Goal: Task Accomplishment & Management: Use online tool/utility

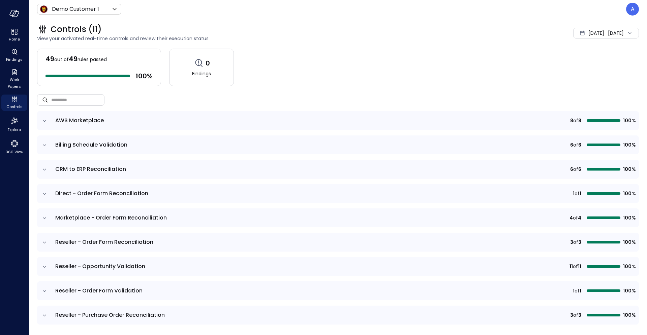
click at [45, 121] on icon "expand row" at bounding box center [44, 120] width 7 height 7
click at [78, 121] on span "AWS Marketplace" at bounding box center [79, 120] width 49 height 8
click at [49, 118] on td at bounding box center [44, 120] width 14 height 19
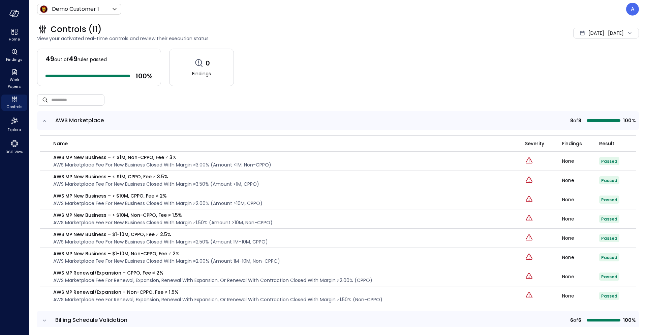
click at [44, 119] on icon "expand row" at bounding box center [44, 120] width 7 height 7
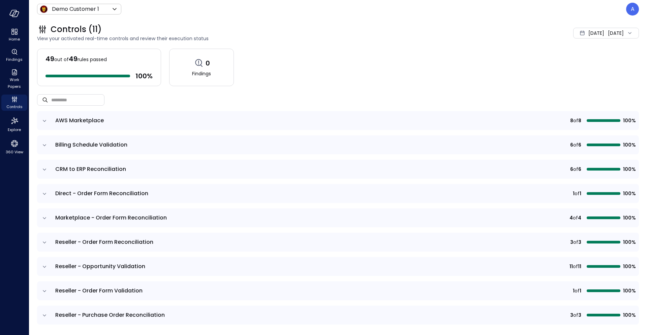
click at [52, 121] on td "AWS Marketplace" at bounding box center [233, 120] width 364 height 19
click at [45, 121] on icon "expand row" at bounding box center [44, 121] width 3 height 2
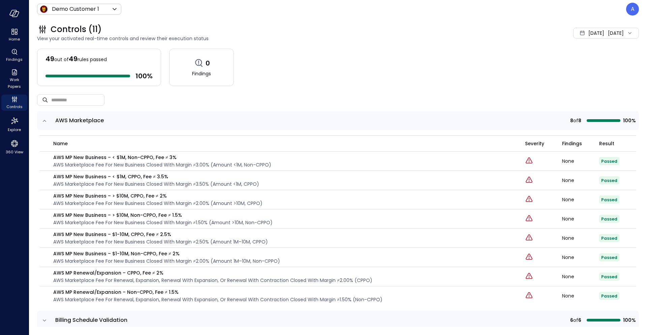
click at [48, 120] on td at bounding box center [44, 120] width 14 height 19
click at [43, 121] on icon "expand row" at bounding box center [44, 120] width 7 height 7
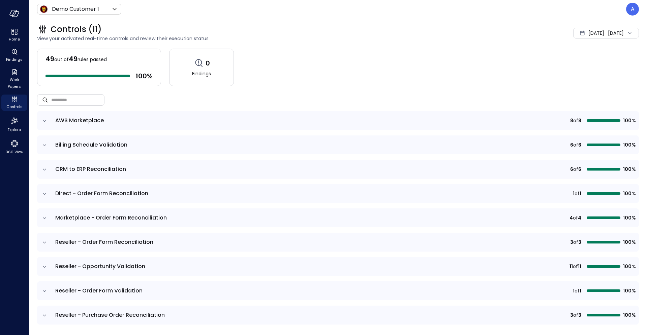
click at [46, 193] on icon "expand row" at bounding box center [44, 193] width 7 height 7
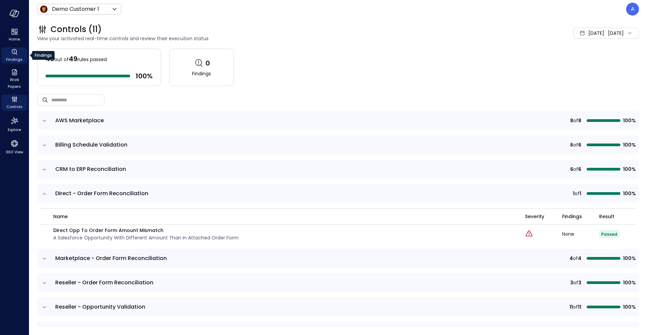
click at [18, 59] on span "Findings" at bounding box center [14, 59] width 17 height 7
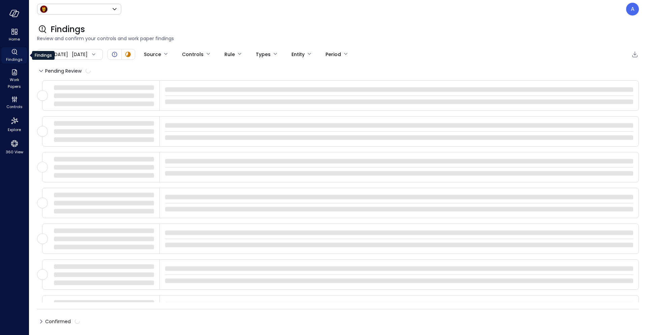
type input "*****"
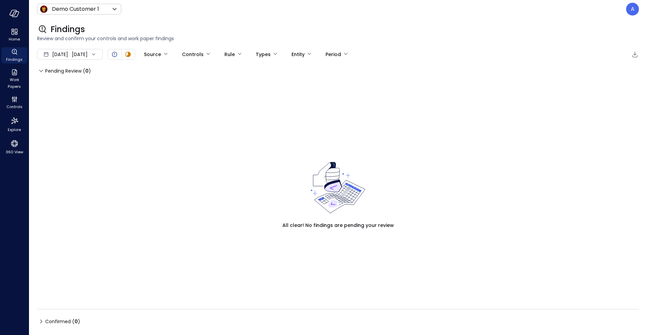
click at [103, 54] on div "[DATE] [DATE]" at bounding box center [70, 54] width 66 height 11
click at [80, 98] on li "Current Year [DATE]" at bounding box center [74, 94] width 54 height 11
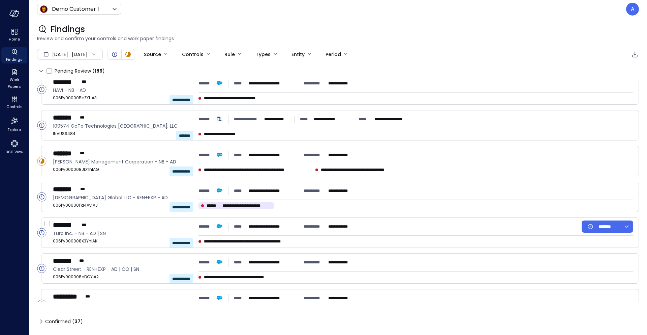
scroll to position [369, 0]
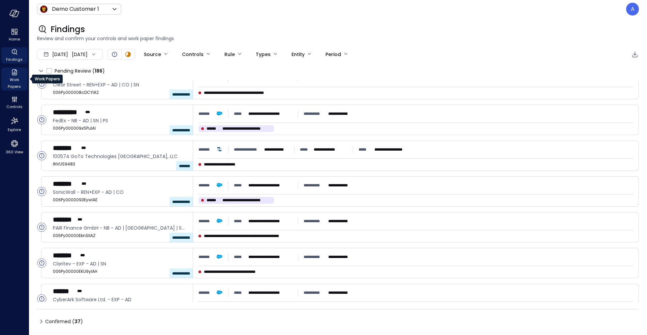
click at [13, 81] on span "Work Papers" at bounding box center [14, 82] width 21 height 13
click at [13, 83] on span "Work Papers" at bounding box center [14, 82] width 21 height 13
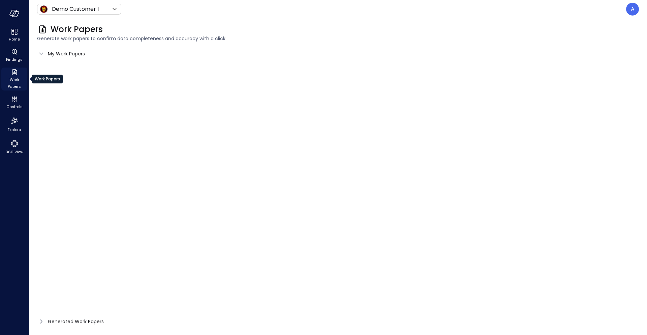
click at [13, 83] on span "Work Papers" at bounding box center [14, 82] width 21 height 13
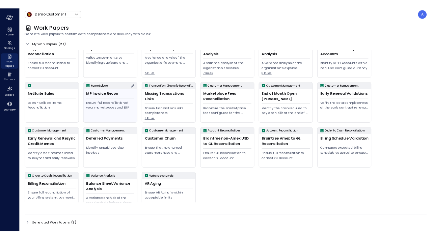
scroll to position [88, 0]
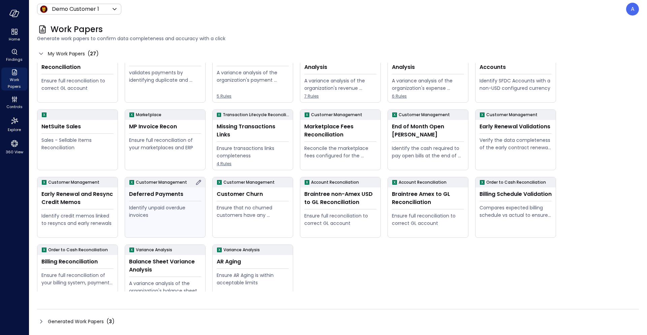
click at [182, 192] on div "Deferred Payments" at bounding box center [165, 194] width 72 height 8
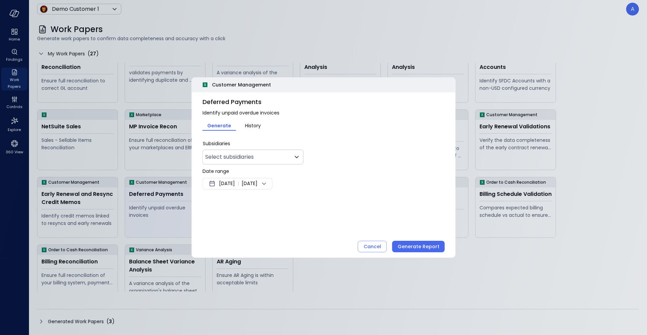
type input "*"
click at [182, 192] on div at bounding box center [323, 167] width 647 height 335
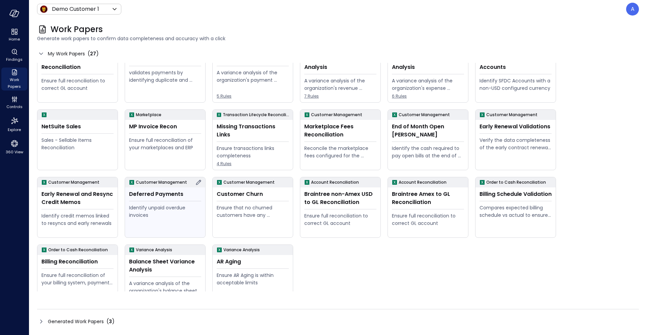
click at [175, 191] on div "Deferred Payments" at bounding box center [165, 194] width 72 height 8
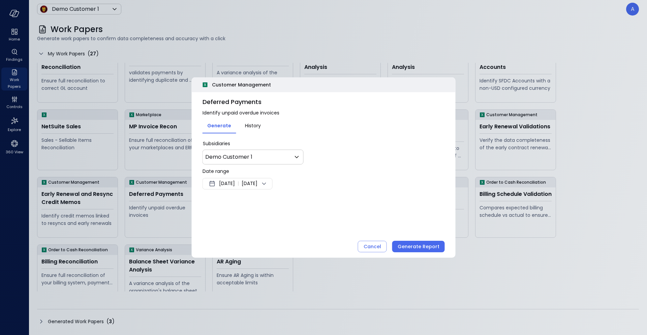
click at [229, 187] on span "[DATE]" at bounding box center [227, 183] width 16 height 8
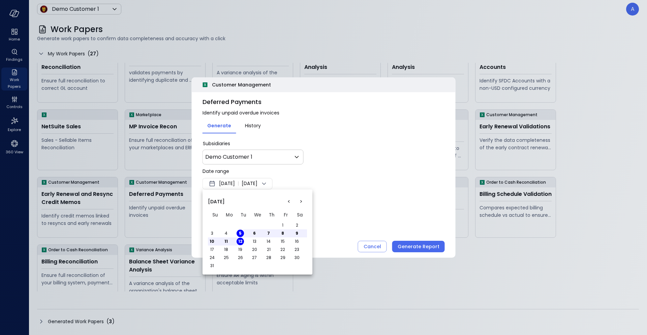
click at [285, 200] on button "<" at bounding box center [289, 201] width 12 height 12
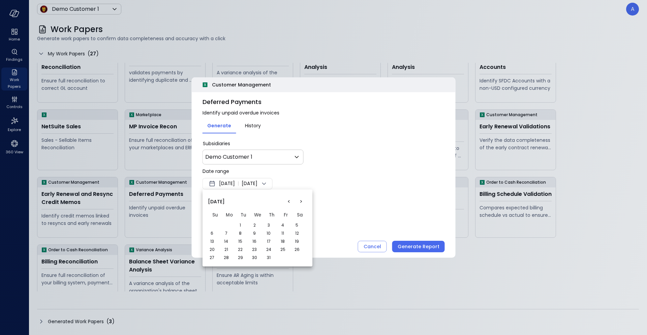
click at [285, 200] on button "<" at bounding box center [289, 201] width 12 height 12
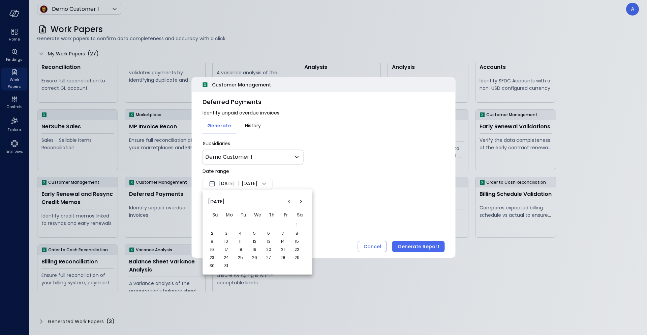
click at [285, 200] on button "<" at bounding box center [289, 201] width 12 height 12
click at [300, 203] on button ">" at bounding box center [301, 201] width 12 height 12
click at [254, 220] on th "We" at bounding box center [258, 215] width 14 height 12
click at [257, 226] on button "1" at bounding box center [254, 224] width 7 height 7
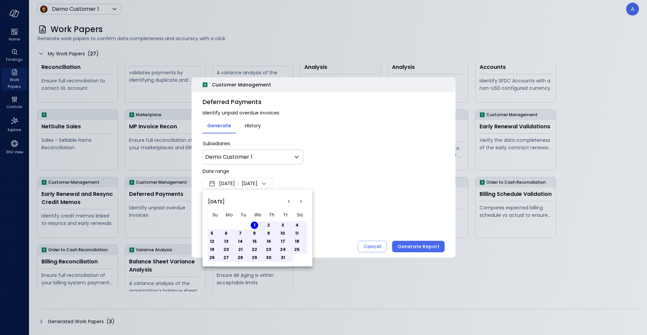
click at [321, 199] on div at bounding box center [323, 167] width 647 height 335
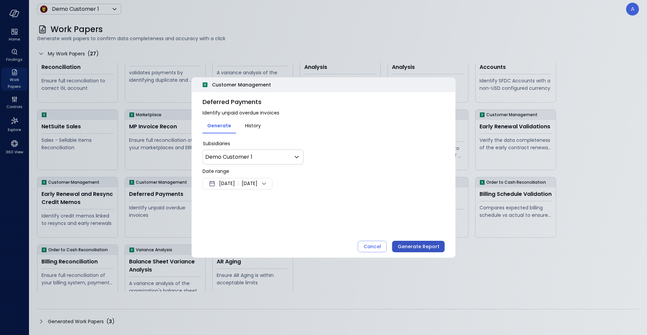
click at [404, 240] on div "Generate Report" at bounding box center [419, 246] width 42 height 8
